Goal: Task Accomplishment & Management: Use online tool/utility

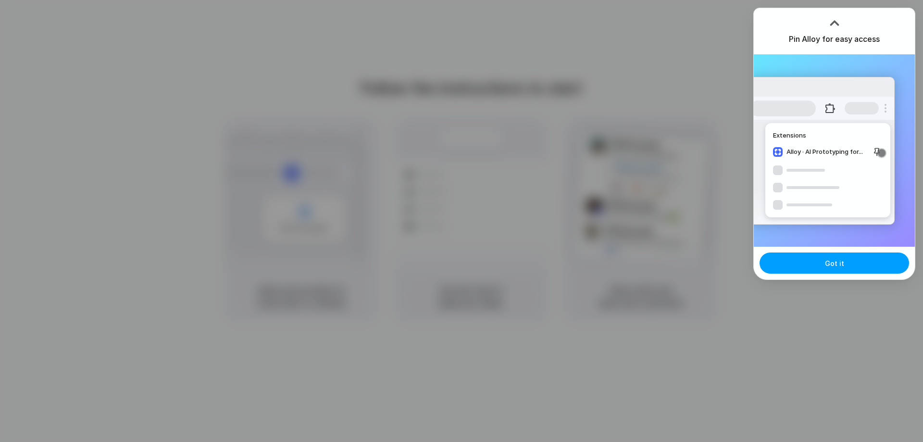
click at [829, 261] on span "Got it" at bounding box center [834, 263] width 19 height 10
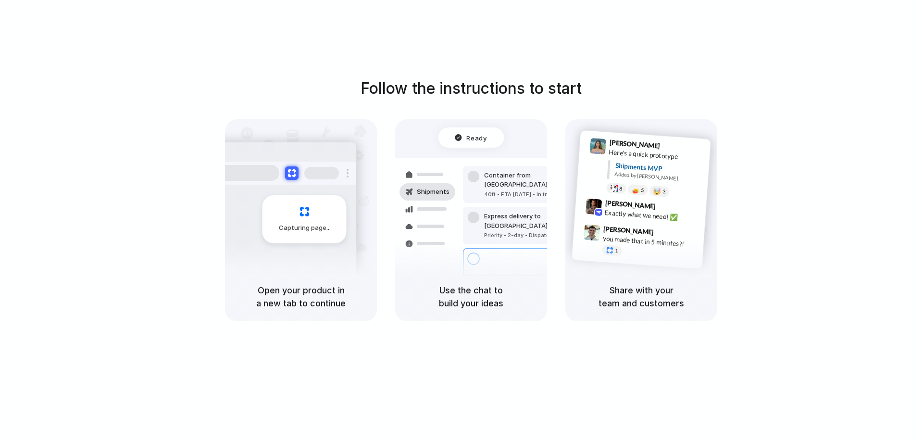
click at [852, 54] on div "Follow the instructions to start Capturing page Open your product in a new tab …" at bounding box center [471, 230] width 942 height 461
click at [462, 221] on div at bounding box center [462, 221] width 0 height 0
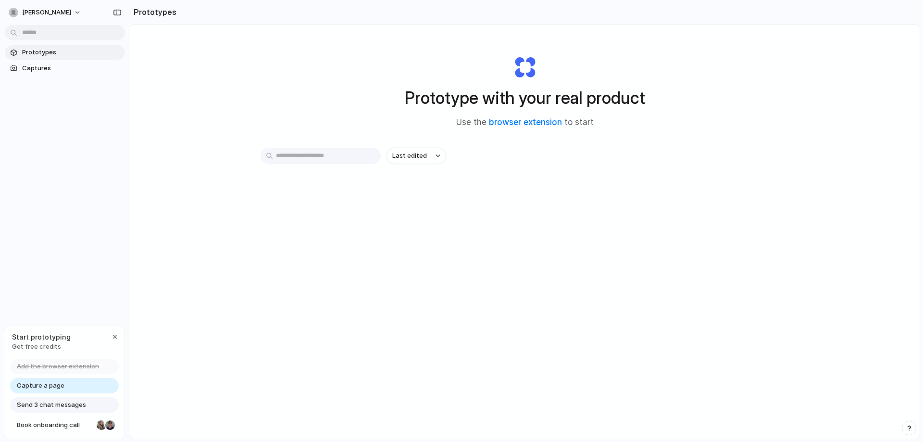
click at [310, 156] on input "text" at bounding box center [321, 156] width 120 height 16
click at [514, 155] on div "Last edited" at bounding box center [525, 156] width 529 height 16
click at [34, 73] on span "Captures" at bounding box center [71, 68] width 99 height 10
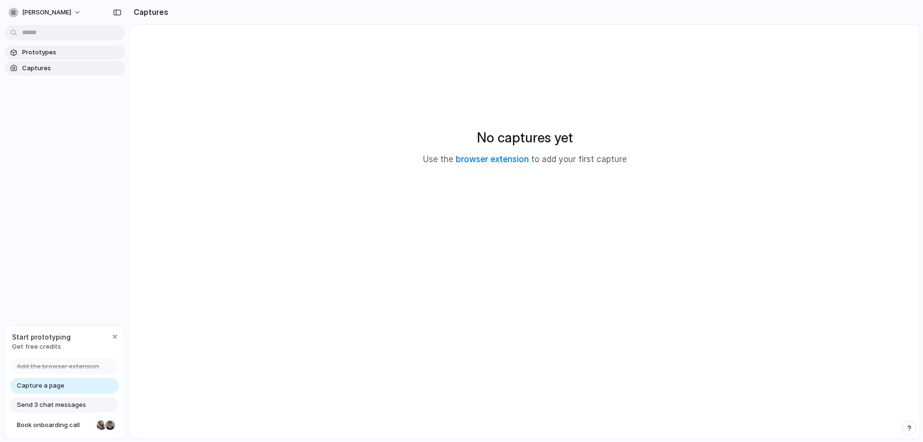
click at [46, 59] on link "Prototypes" at bounding box center [65, 52] width 120 height 14
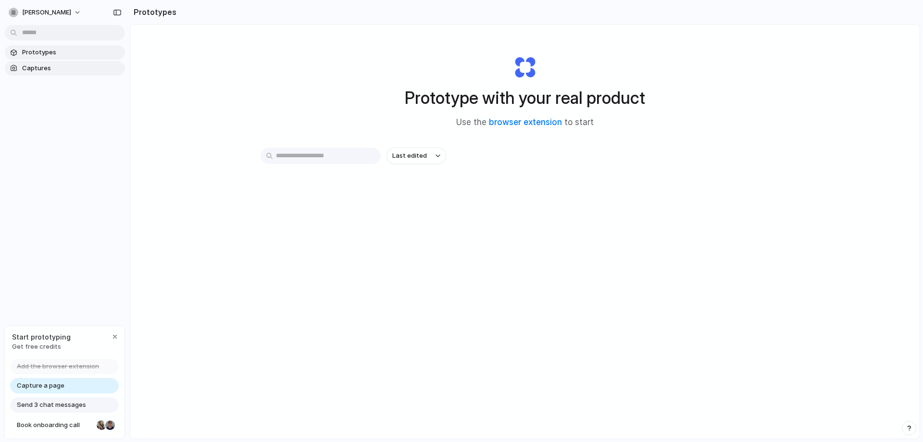
click at [71, 70] on span "Captures" at bounding box center [71, 68] width 99 height 10
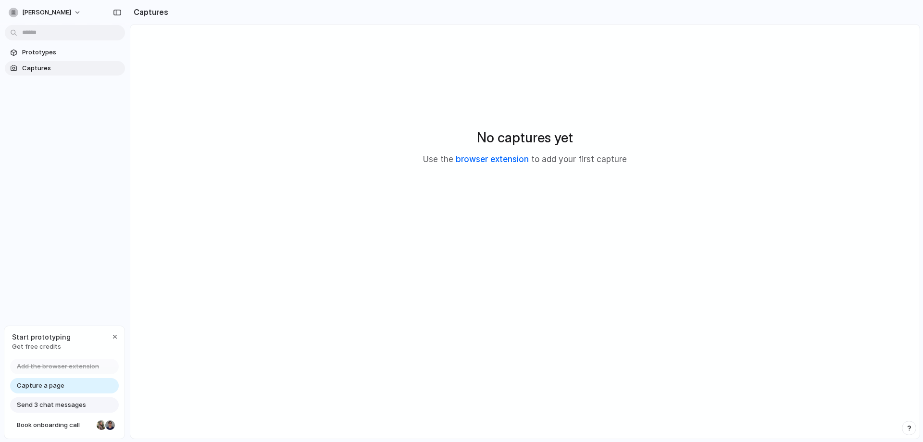
click at [481, 157] on link "browser extension" at bounding box center [492, 159] width 73 height 10
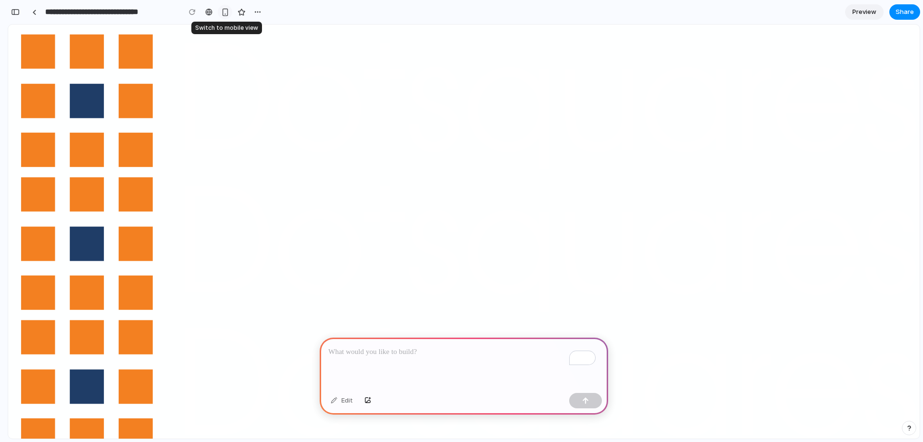
click at [222, 12] on div "button" at bounding box center [225, 12] width 8 height 8
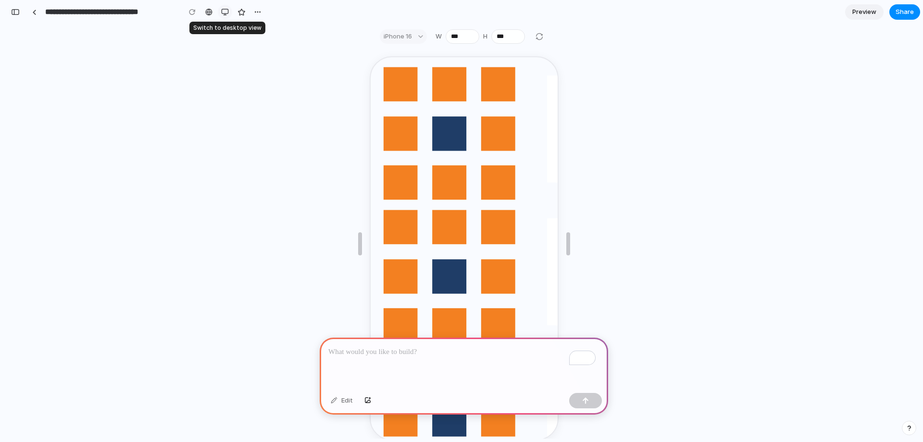
click at [222, 12] on div "button" at bounding box center [225, 12] width 8 height 8
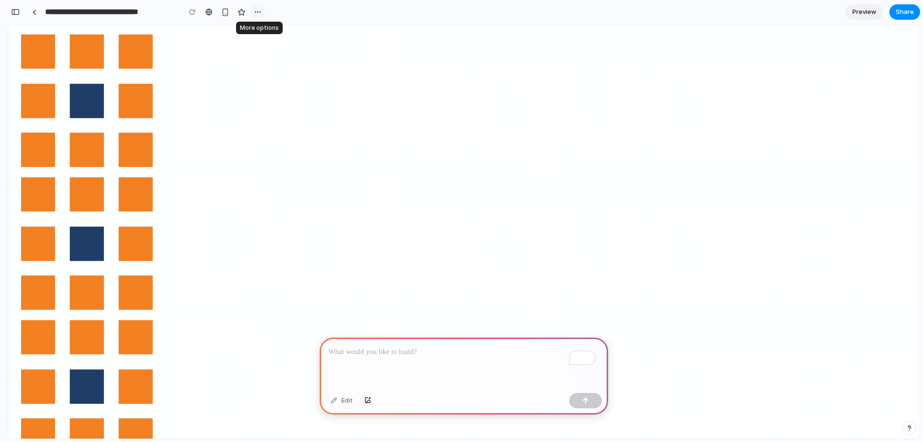
click at [256, 10] on div "button" at bounding box center [258, 12] width 8 height 8
click at [256, 10] on div "Duplicate Delete" at bounding box center [461, 221] width 923 height 442
click at [379, 337] on div "To enrich screen reader interactions, please activate Accessibility in Grammarl…" at bounding box center [464, 362] width 288 height 51
click at [406, 358] on div "To enrich screen reader interactions, please activate Accessibility in Grammarl…" at bounding box center [464, 362] width 288 height 51
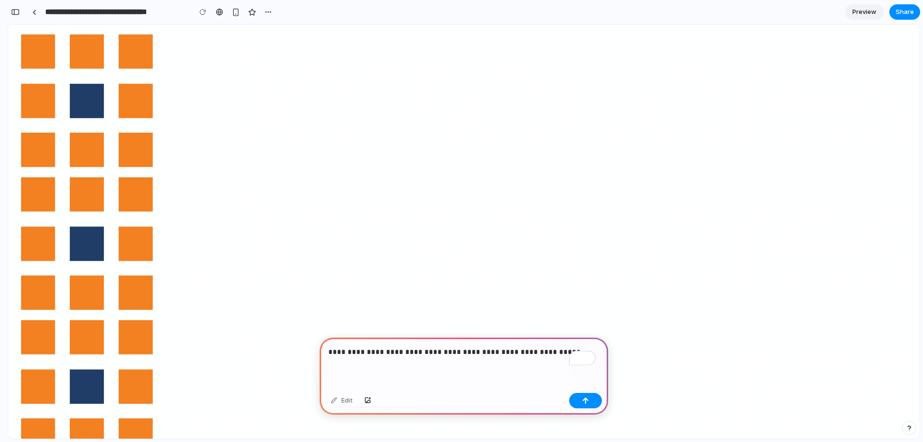
click at [564, 346] on p "**********" at bounding box center [461, 352] width 267 height 12
click at [589, 398] on button "button" at bounding box center [585, 400] width 33 height 15
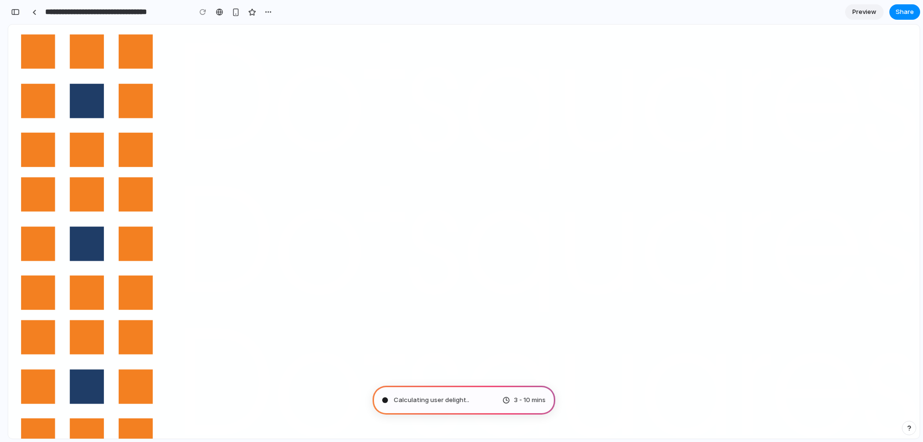
type input "**********"
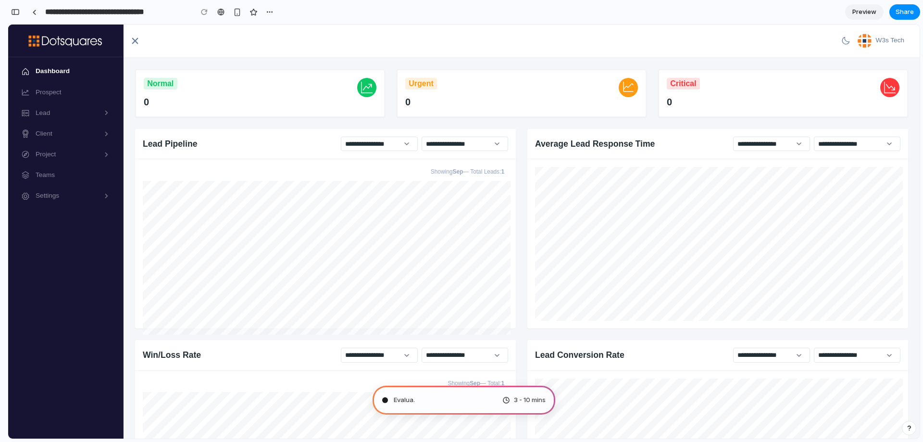
scroll to position [365, 0]
click at [262, 14] on button "button" at bounding box center [269, 12] width 14 height 14
click at [270, 12] on div "Duplicate Delete" at bounding box center [461, 221] width 923 height 442
click at [329, 8] on section "**********" at bounding box center [464, 12] width 912 height 24
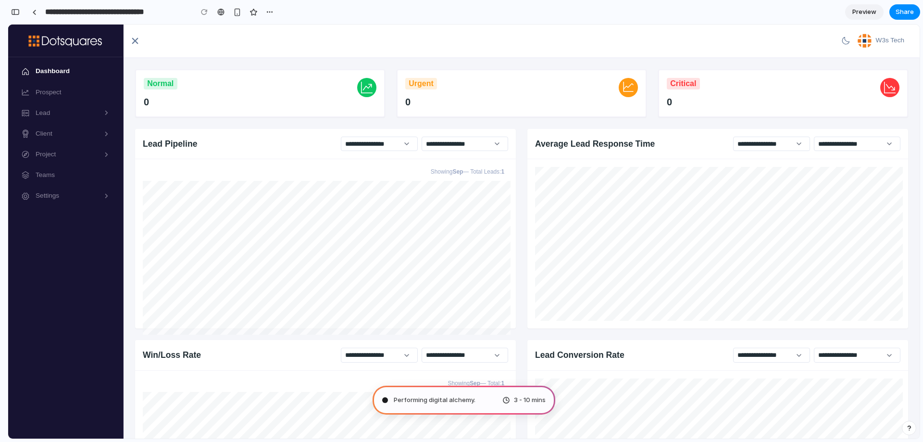
click at [876, 40] on span "W3s Tech" at bounding box center [890, 40] width 28 height 7
click at [869, 13] on span "Preview" at bounding box center [864, 12] width 24 height 10
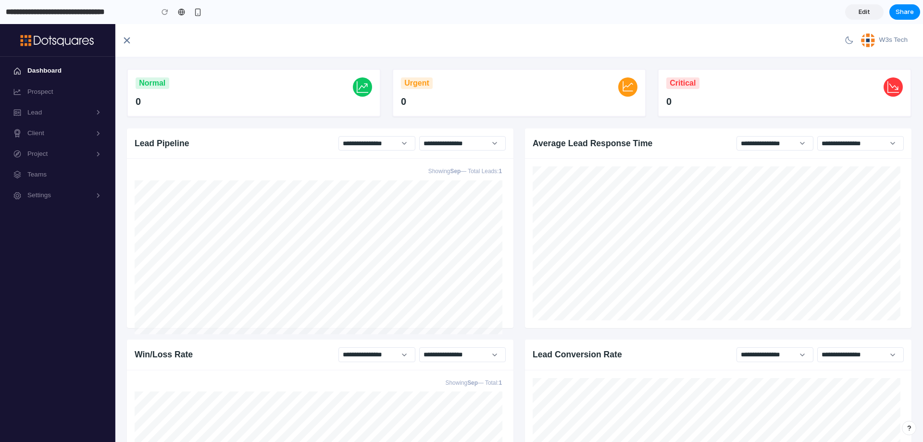
click at [869, 13] on span "Edit" at bounding box center [865, 12] width 12 height 10
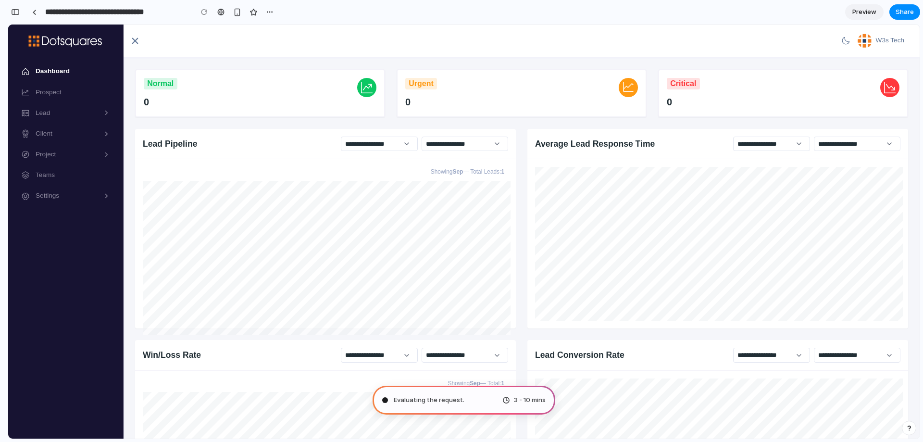
click at [504, 153] on div "**********" at bounding box center [325, 144] width 381 height 30
click at [545, 149] on div "Average Lead Response Time" at bounding box center [595, 143] width 120 height 12
click at [579, 141] on div "Average Lead Response Time" at bounding box center [595, 143] width 120 height 12
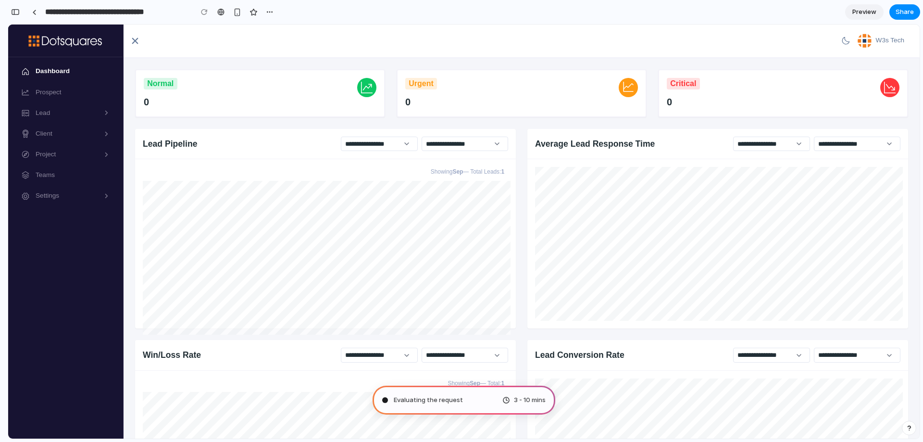
click at [593, 141] on div "Average Lead Response Time" at bounding box center [595, 143] width 120 height 12
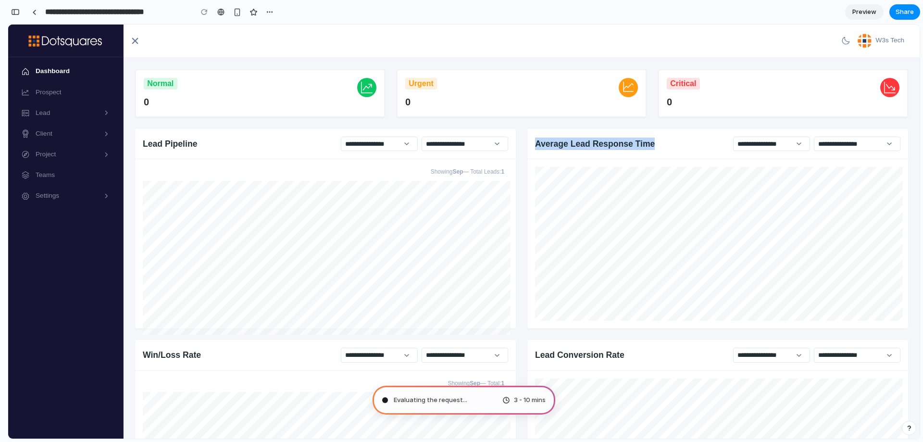
click at [593, 141] on div "Average Lead Response Time" at bounding box center [595, 143] width 120 height 12
click at [594, 141] on div "Average Lead Response Time" at bounding box center [595, 143] width 120 height 12
